Goal: Task Accomplishment & Management: Use online tool/utility

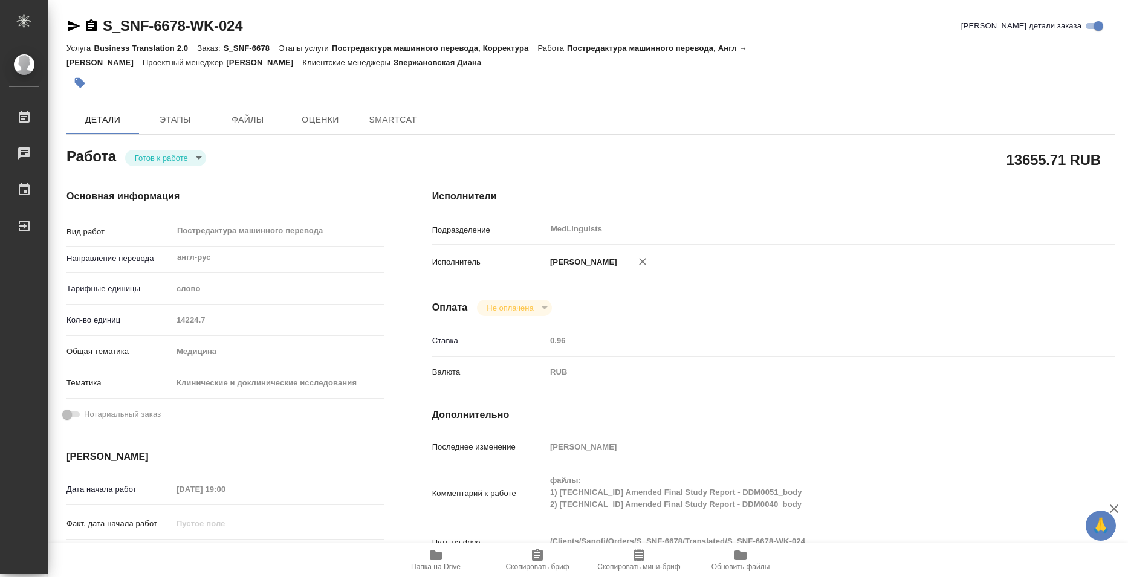
type textarea "x"
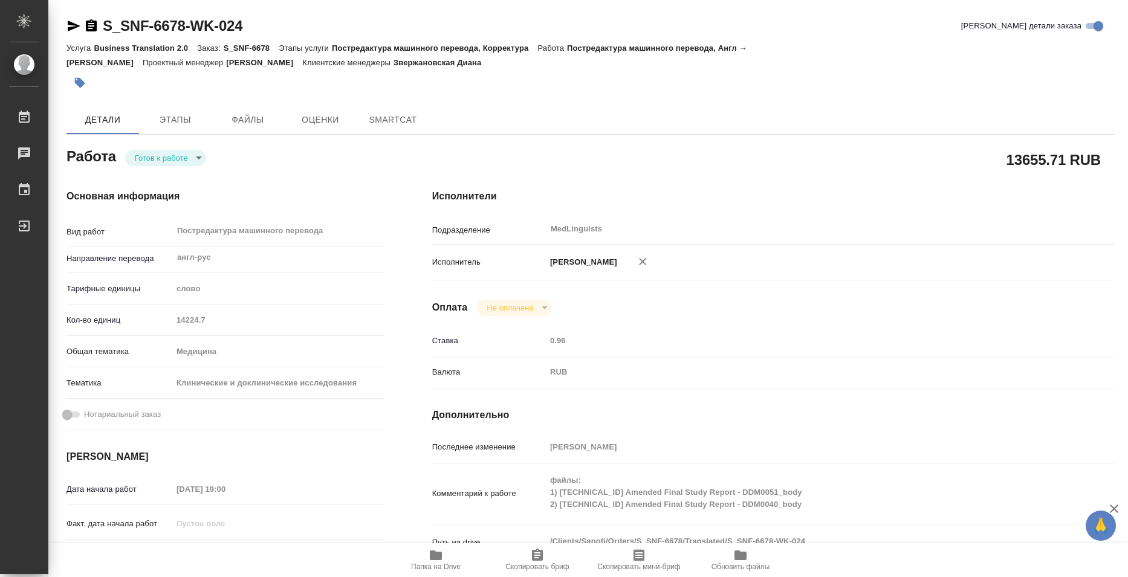
type textarea "x"
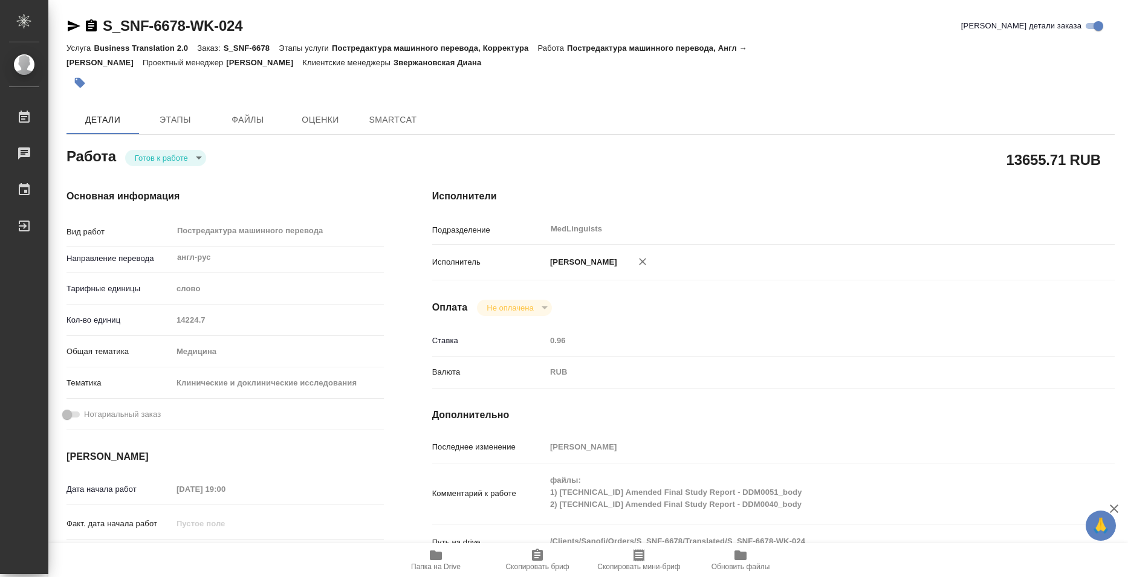
type textarea "x"
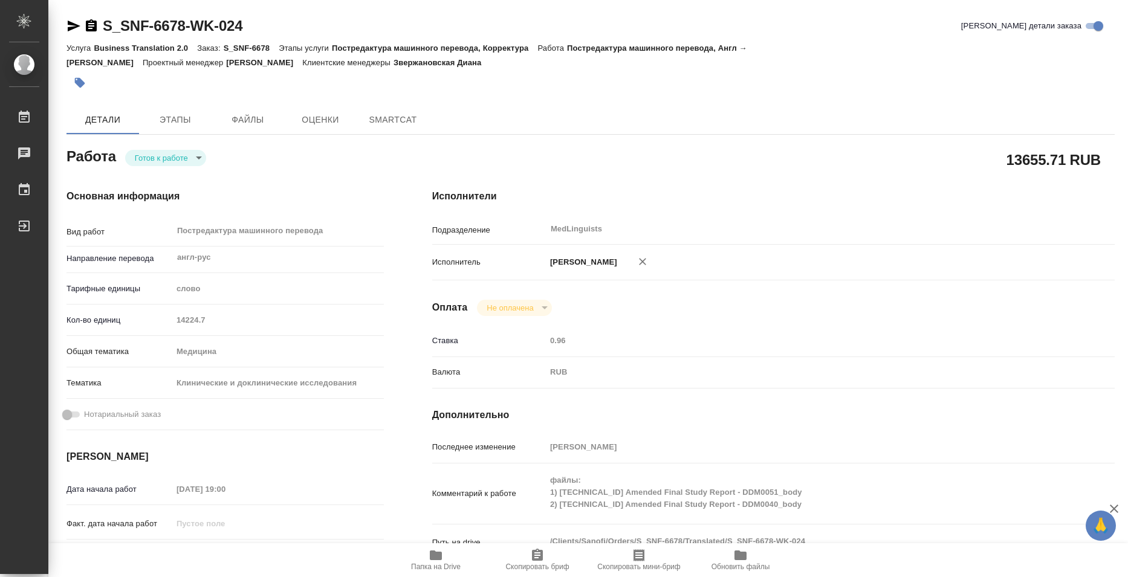
type textarea "x"
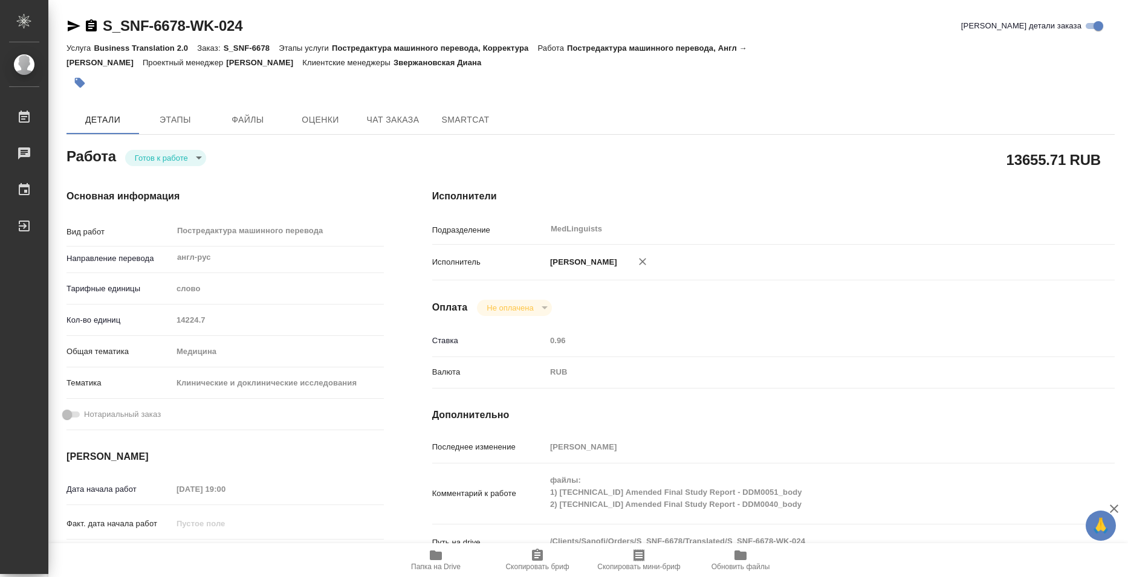
type textarea "x"
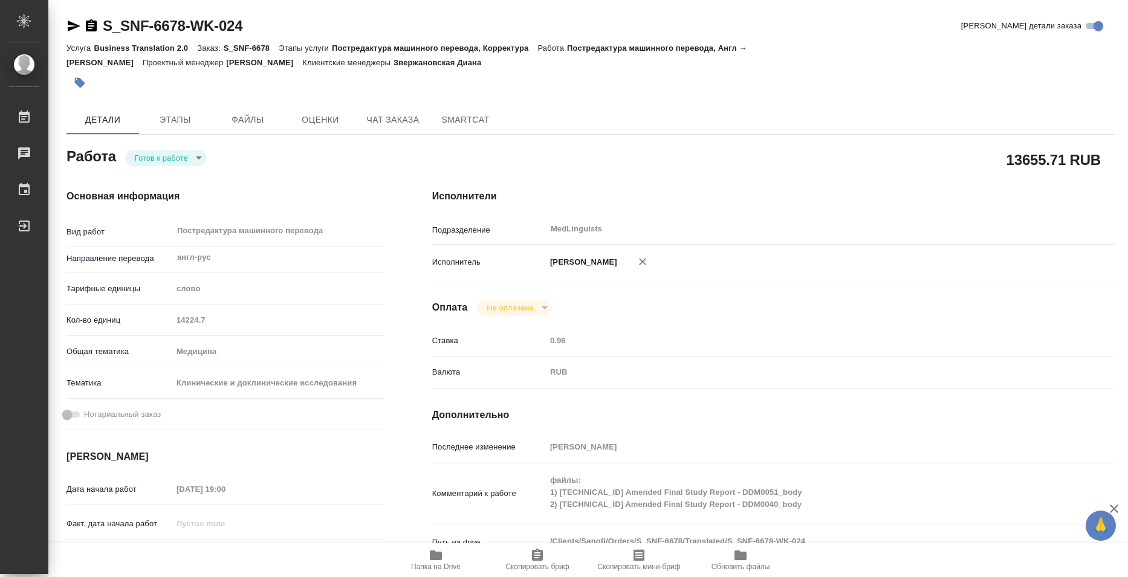
type textarea "x"
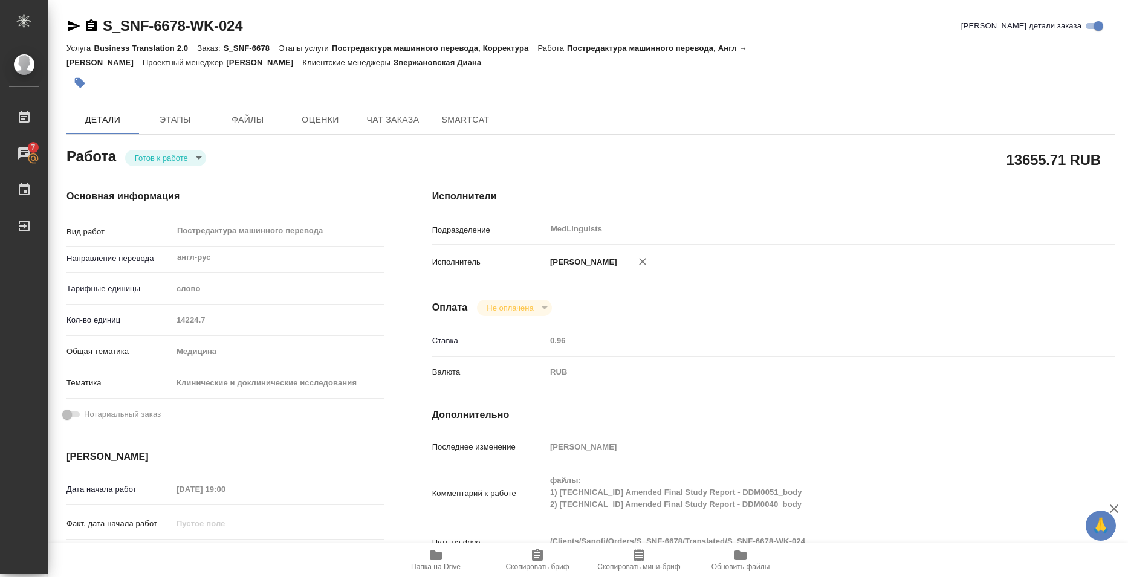
click at [459, 552] on span "Папка на Drive" at bounding box center [435, 559] width 87 height 23
